Goal: Task Accomplishment & Management: Use online tool/utility

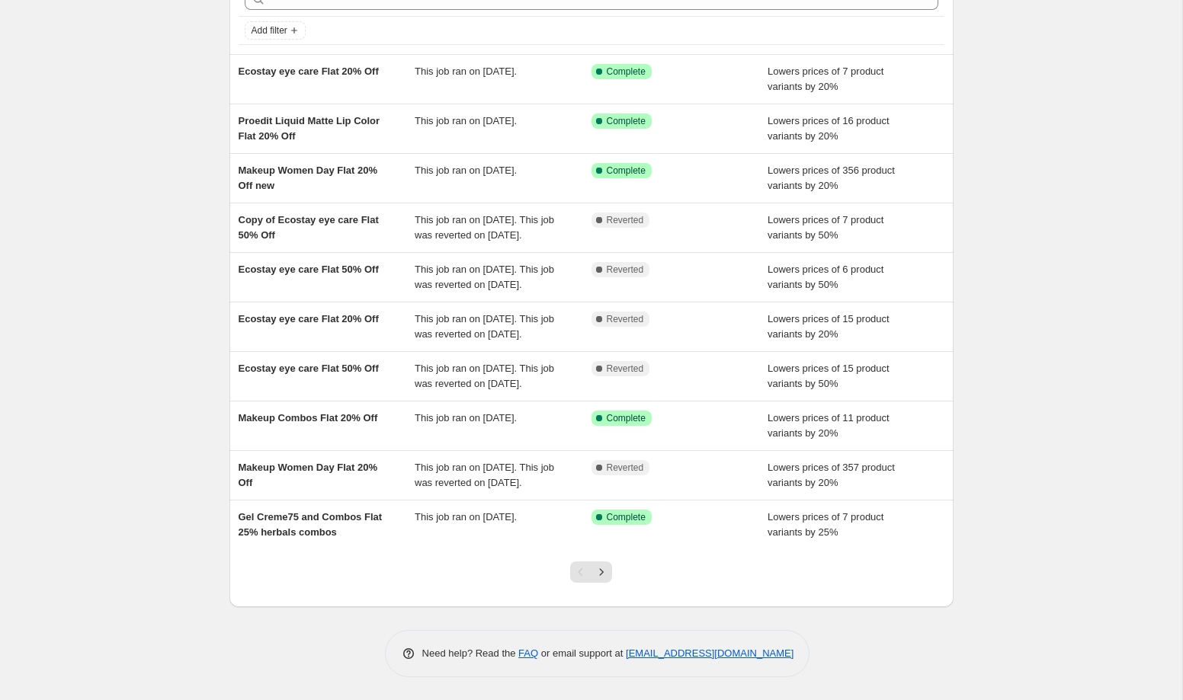
scroll to position [111, 0]
click at [601, 575] on icon "Next" at bounding box center [602, 572] width 4 height 7
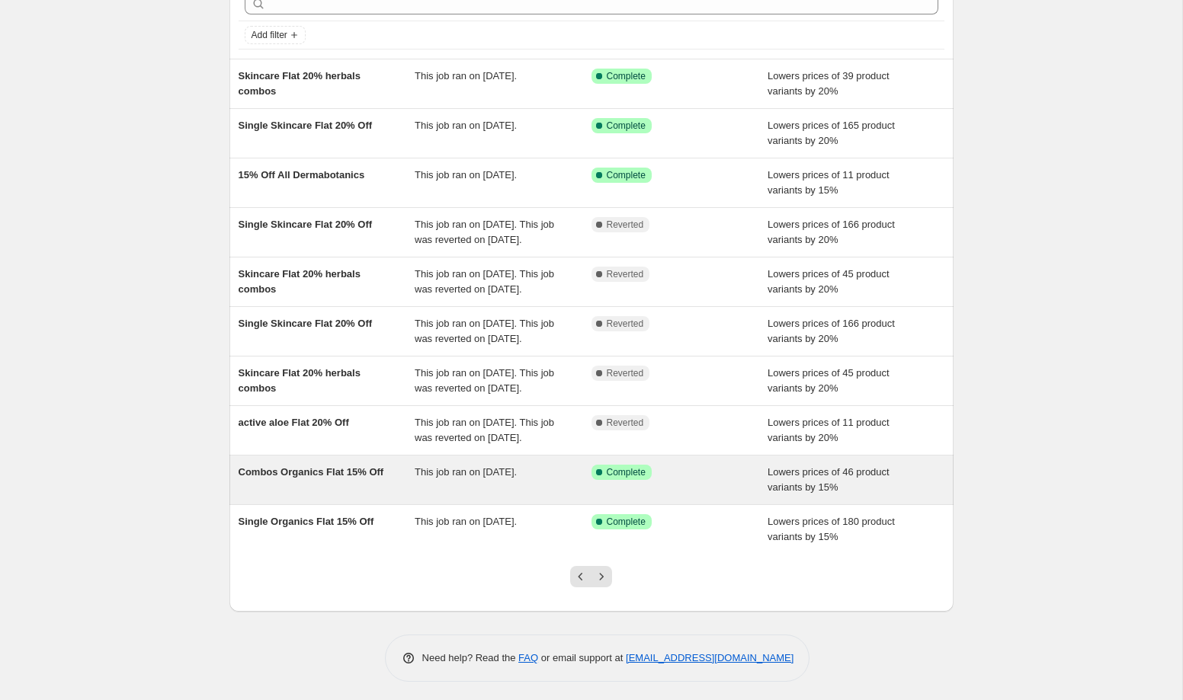
scroll to position [161, 0]
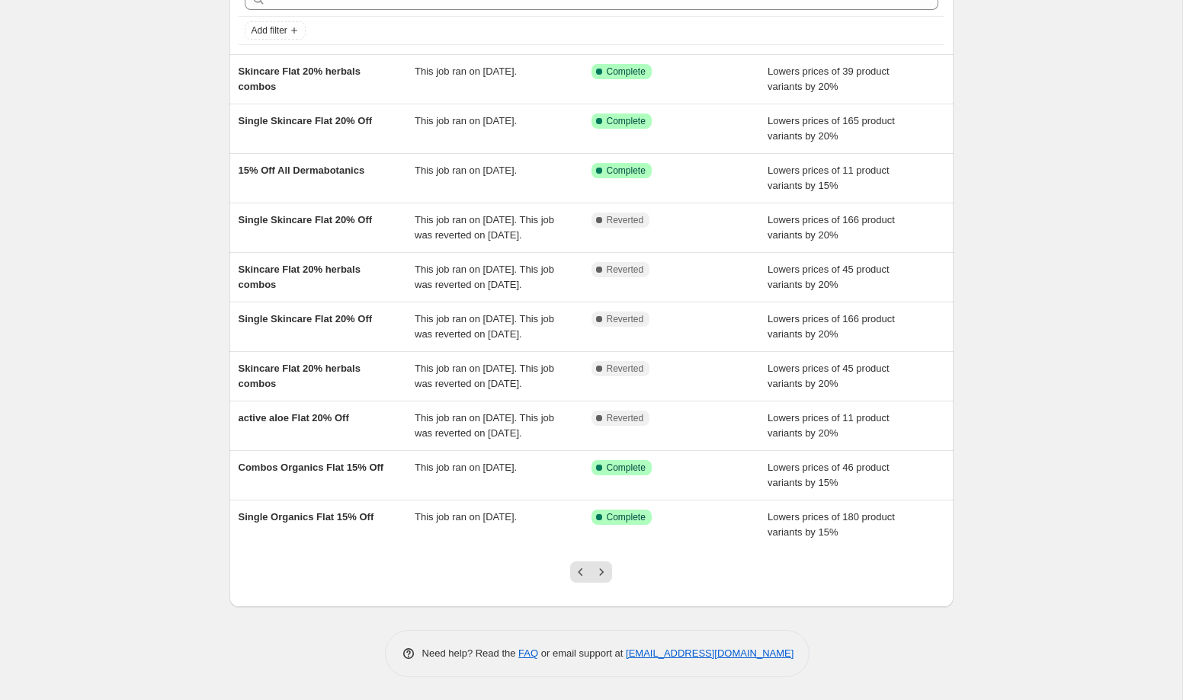
click at [614, 562] on div at bounding box center [591, 578] width 62 height 58
click at [602, 565] on icon "Next" at bounding box center [601, 572] width 15 height 15
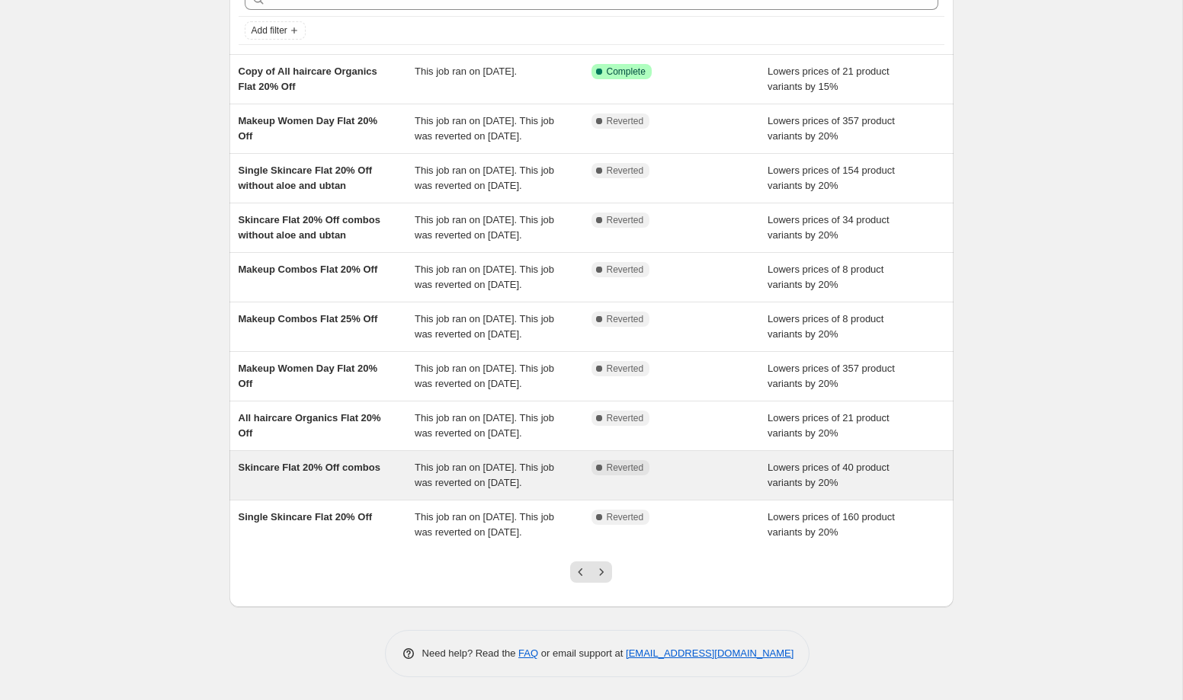
scroll to position [162, 0]
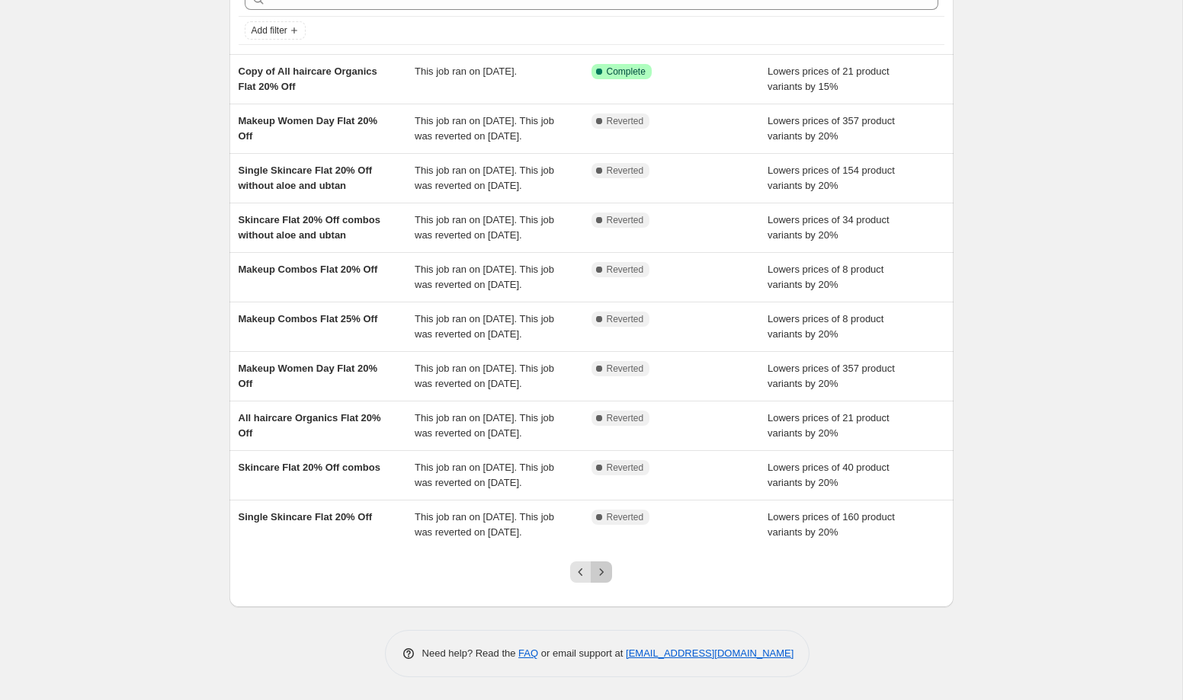
click at [605, 580] on icon "Next" at bounding box center [601, 572] width 15 height 15
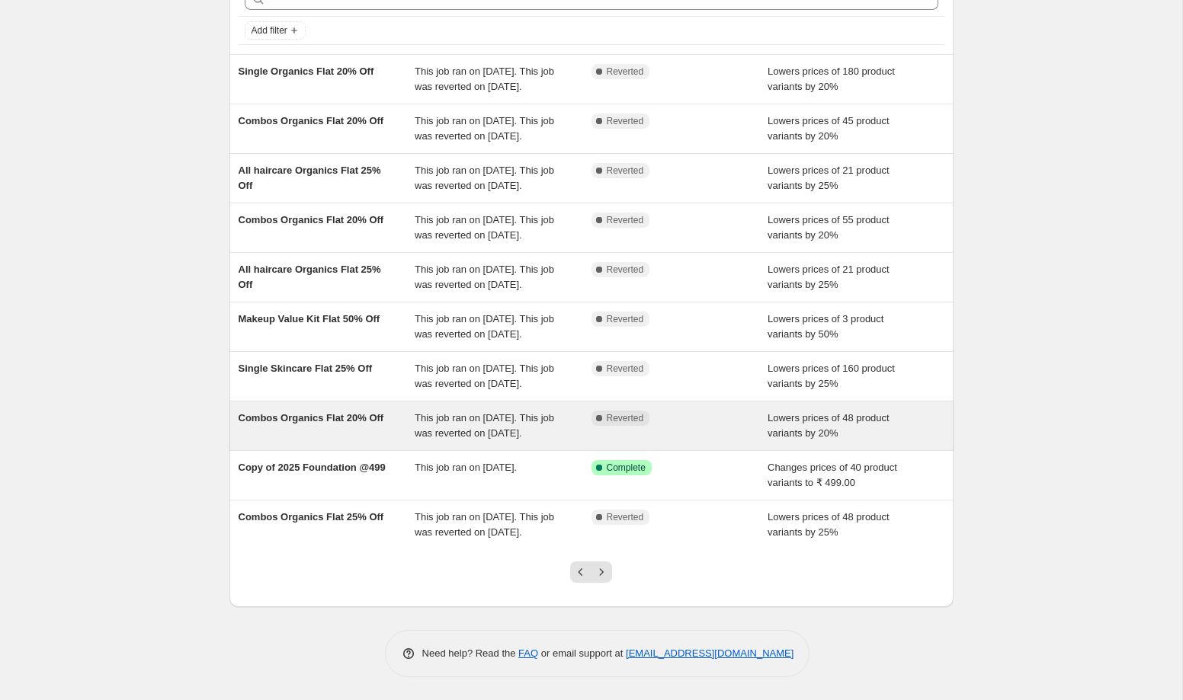
scroll to position [101, 0]
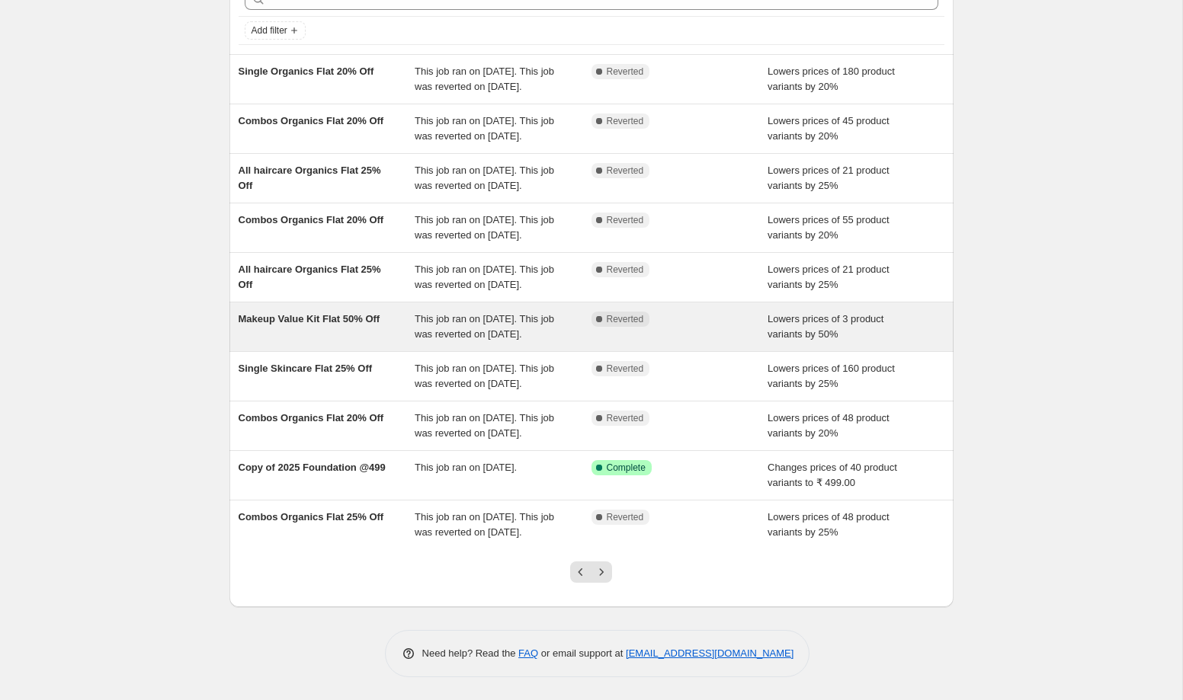
click at [304, 351] on div "Makeup Value Kit Flat 50% Off This job ran on [DATE]. This job was reverted on …" at bounding box center [591, 327] width 724 height 49
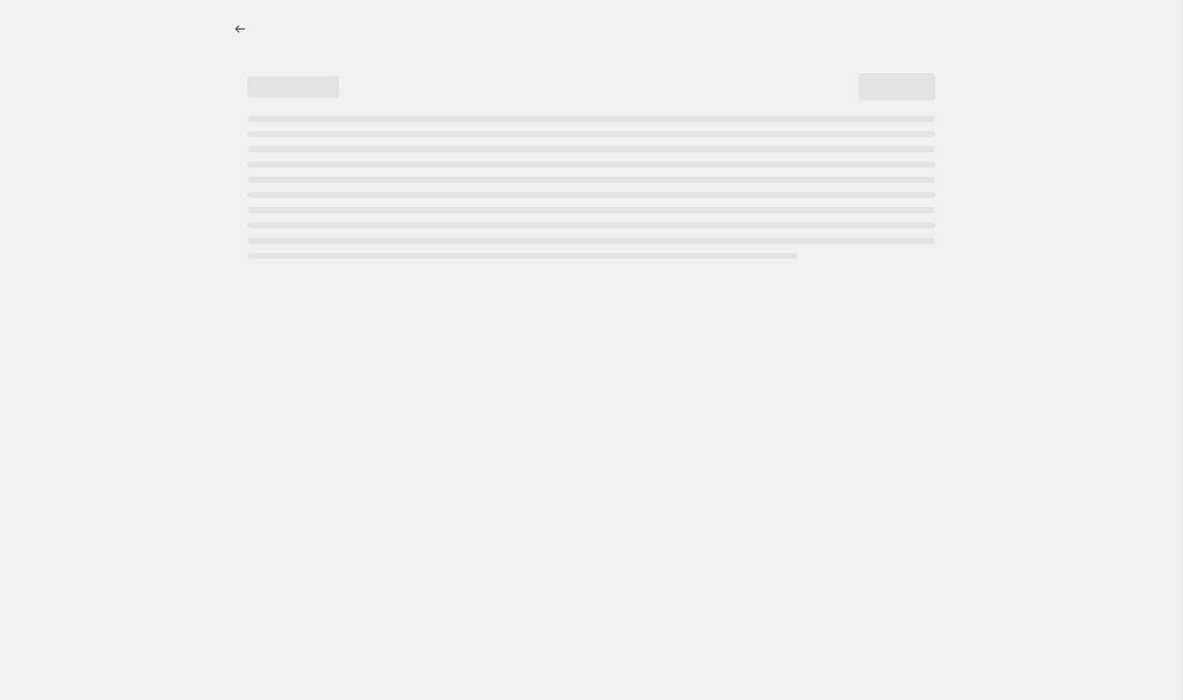
select select "percentage"
select select "collection"
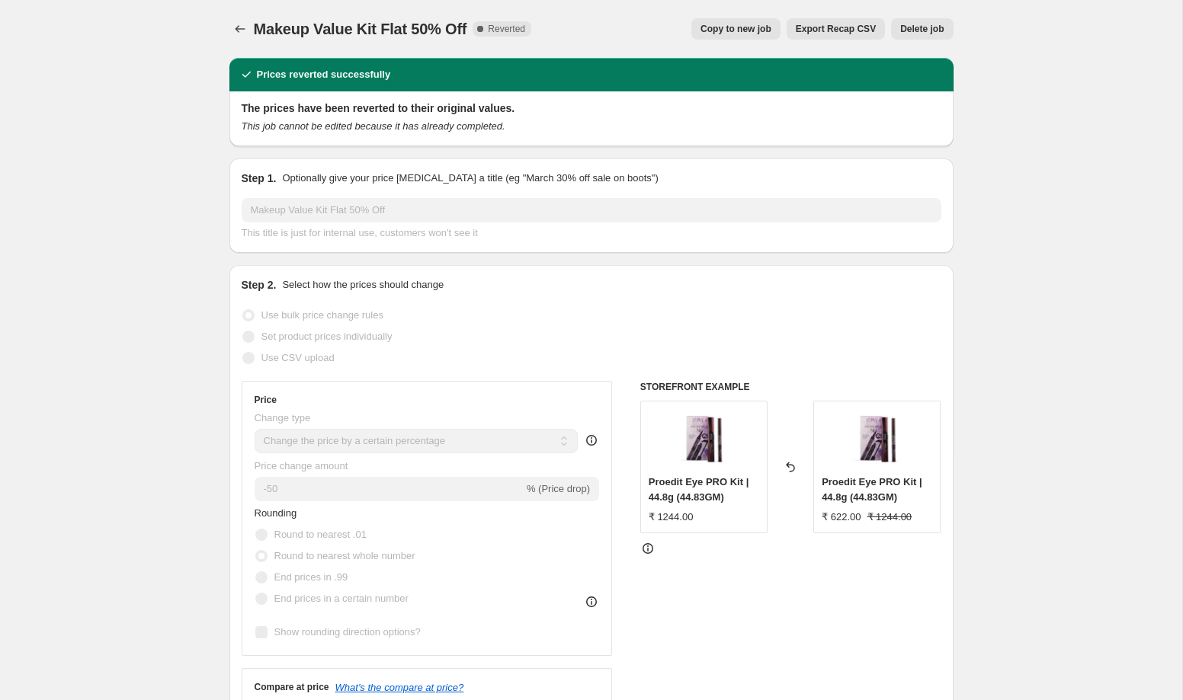
click at [733, 30] on span "Copy to new job" at bounding box center [735, 29] width 71 height 12
select select "percentage"
select select "collection"
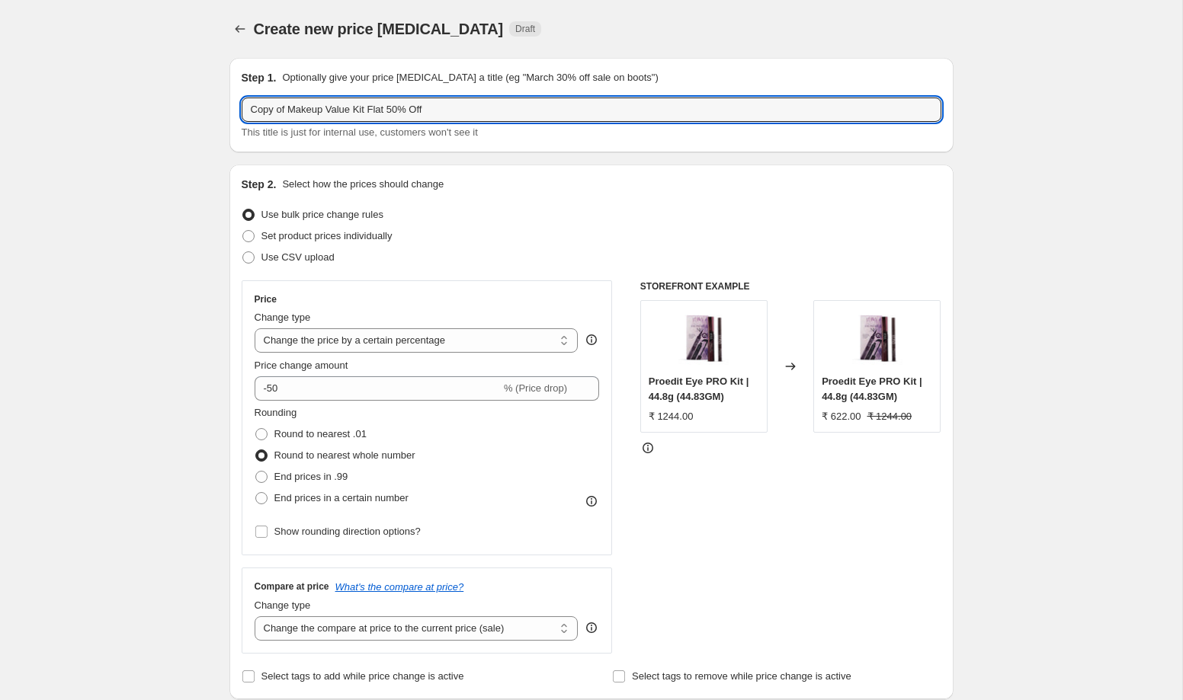
drag, startPoint x: 290, startPoint y: 111, endPoint x: 197, endPoint y: 110, distance: 93.0
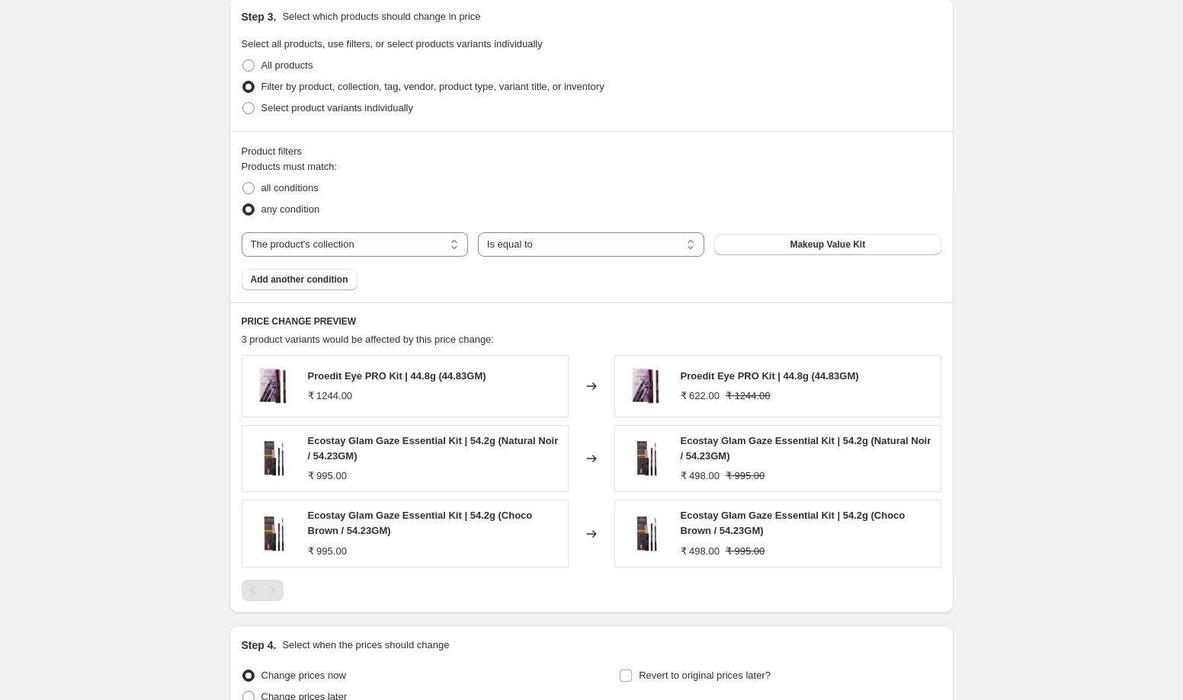
scroll to position [864, 0]
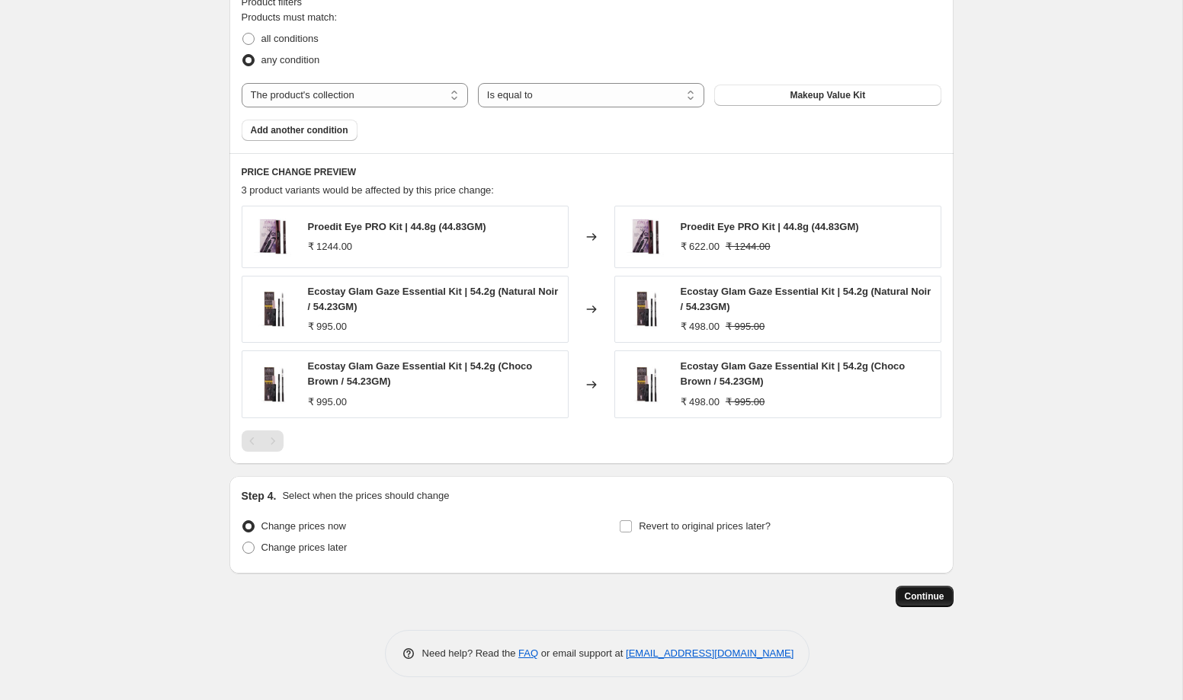
type input "New Makeup Value Kit Flat 50% Off"
click at [917, 604] on button "Continue" at bounding box center [924, 596] width 58 height 21
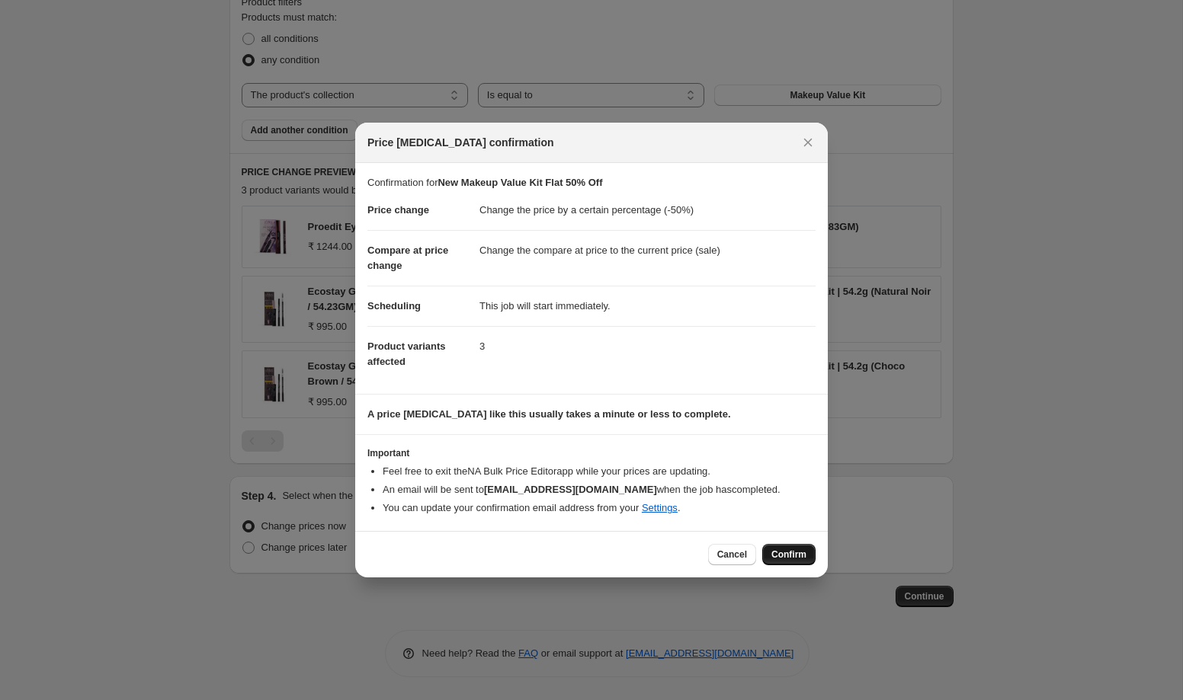
click at [782, 553] on span "Confirm" at bounding box center [788, 555] width 35 height 12
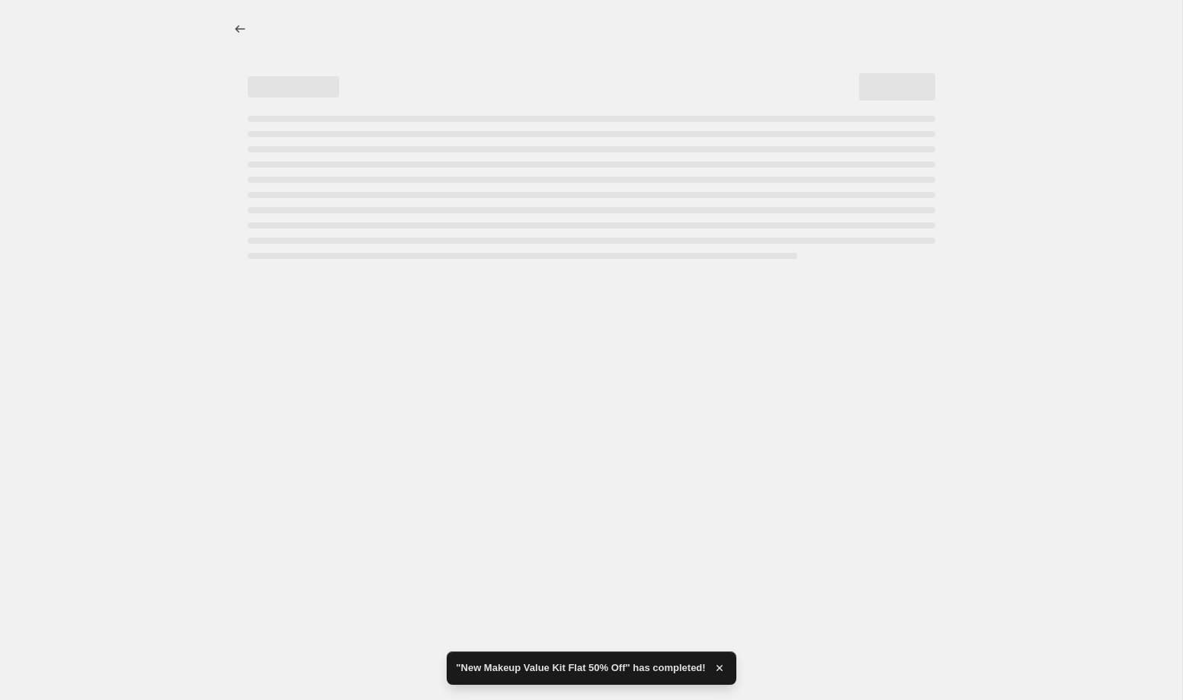
select select "percentage"
select select "collection"
